Goal: Transaction & Acquisition: Download file/media

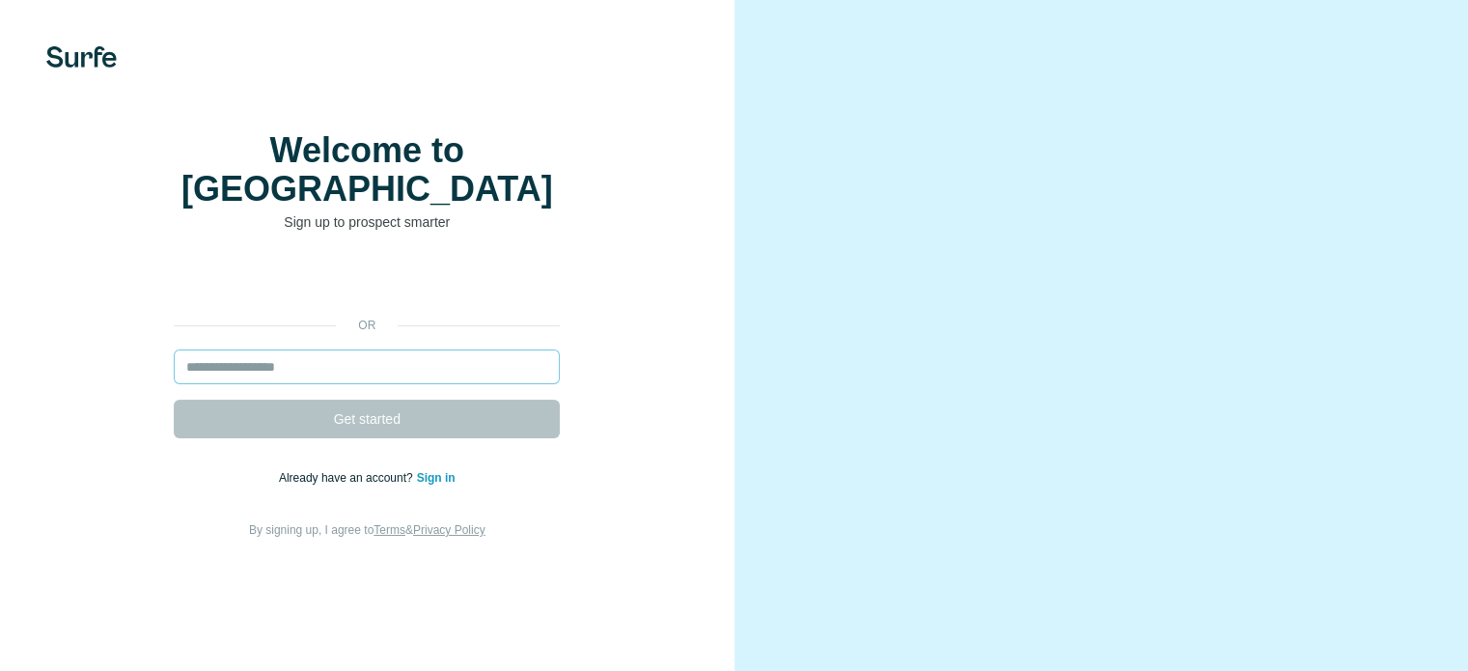
click at [394, 384] on input "email" at bounding box center [367, 366] width 386 height 35
type input "**********"
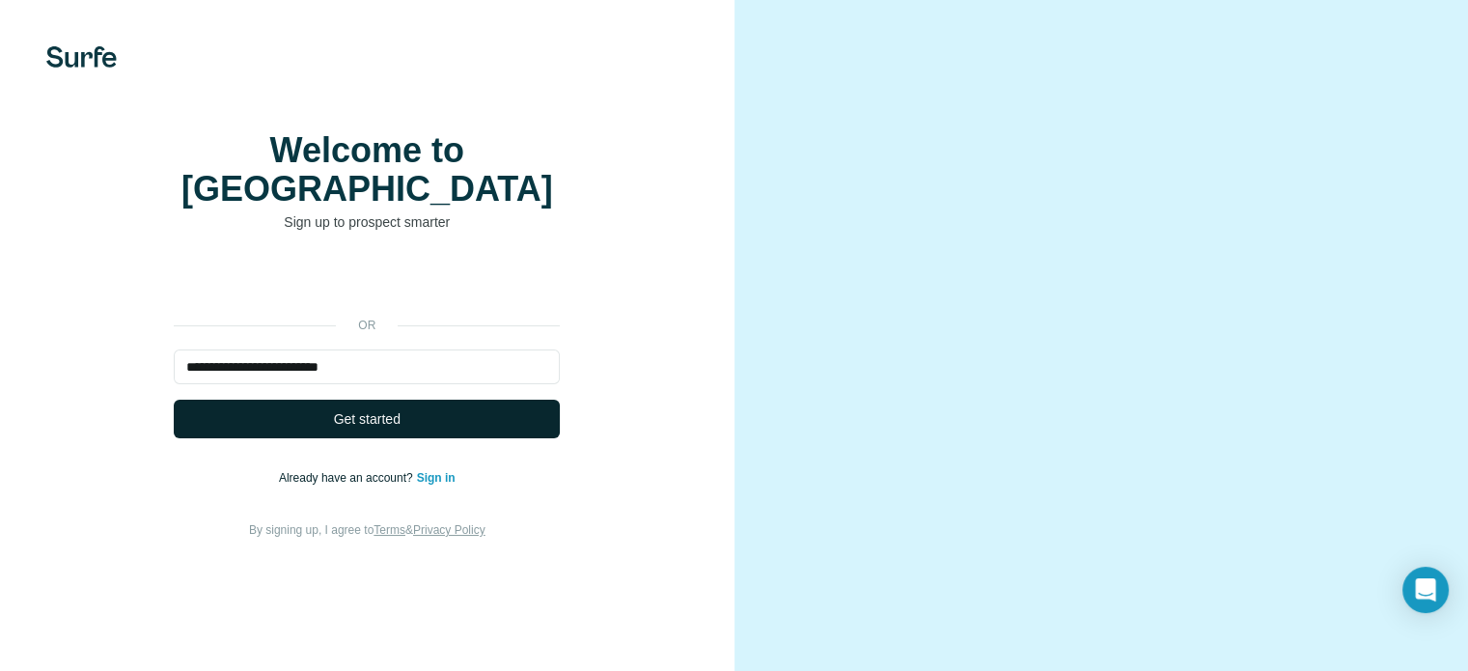
click at [404, 438] on button "Get started" at bounding box center [367, 418] width 386 height 39
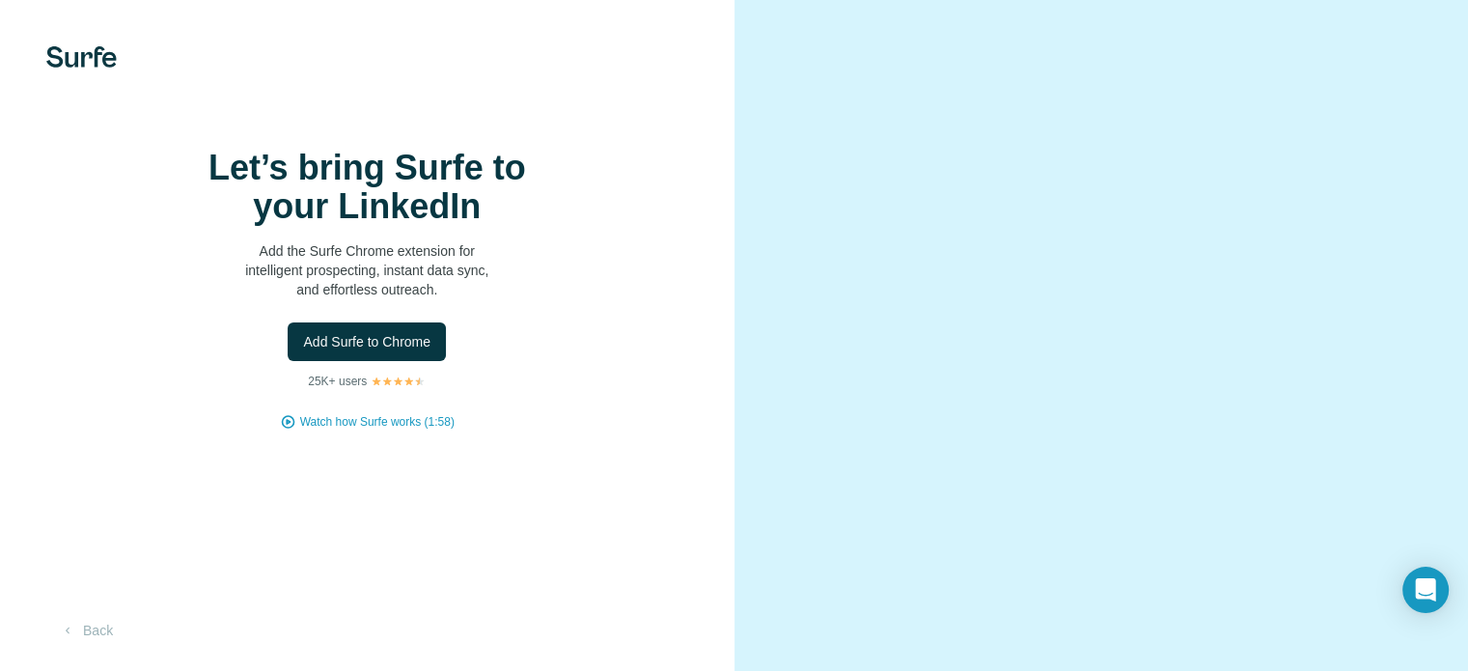
click at [422, 430] on div "Let’s bring Surfe to your LinkedIn Add the Surfe Chrome extension for intellige…" at bounding box center [367, 290] width 657 height 282
click at [417, 361] on button "Add Surfe to Chrome" at bounding box center [367, 341] width 158 height 39
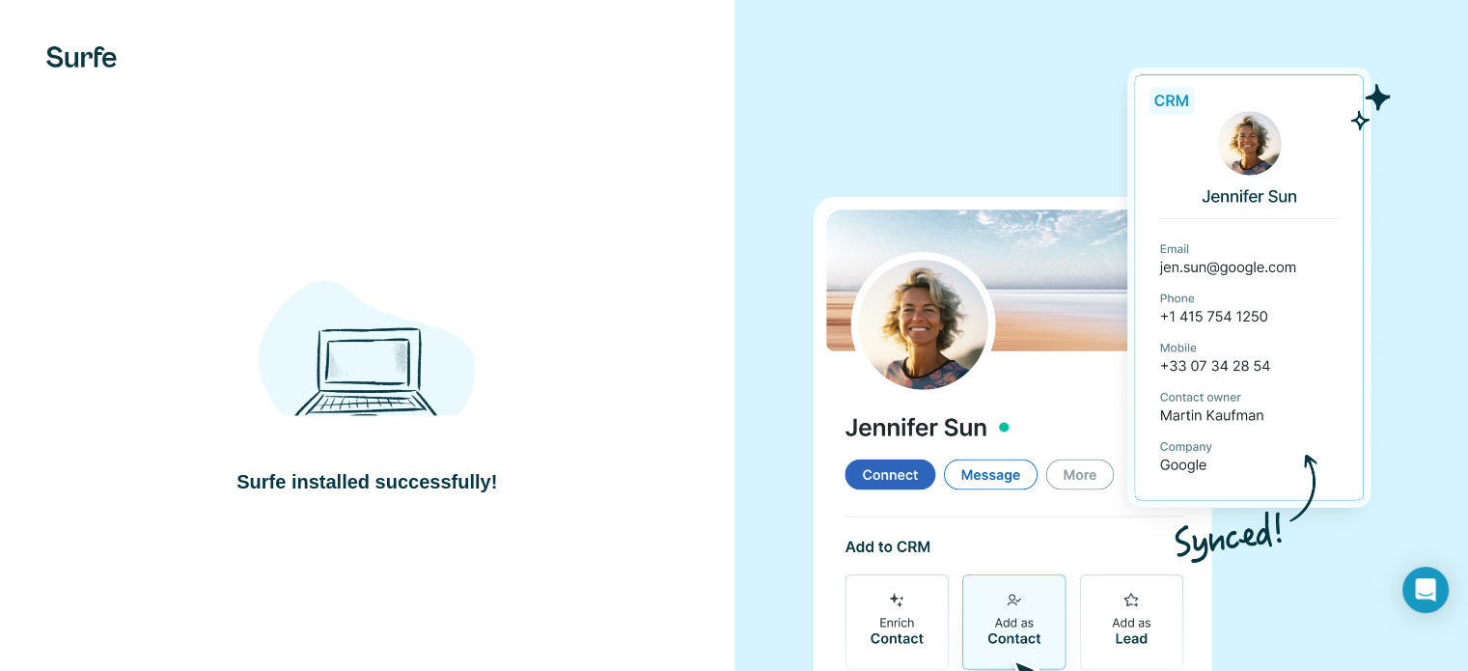
click at [809, 117] on div at bounding box center [1101, 376] width 734 height 753
